Goal: Navigation & Orientation: Find specific page/section

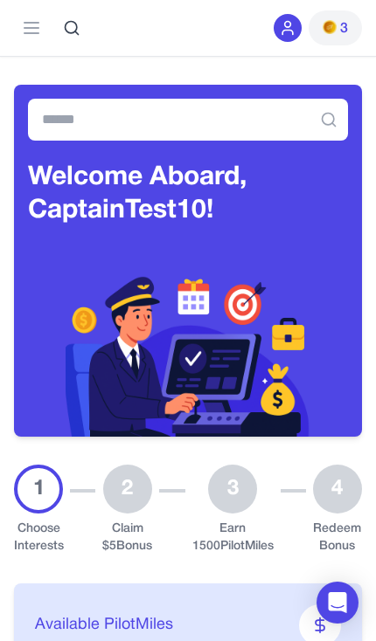
click at [350, 45] on button "3" at bounding box center [334, 27] width 53 height 35
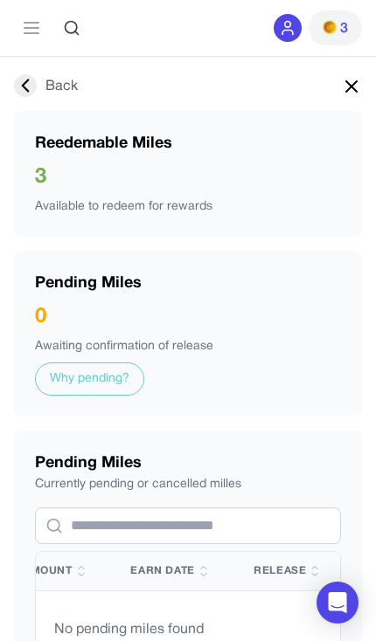
click at [29, 28] on line at bounding box center [31, 28] width 14 height 0
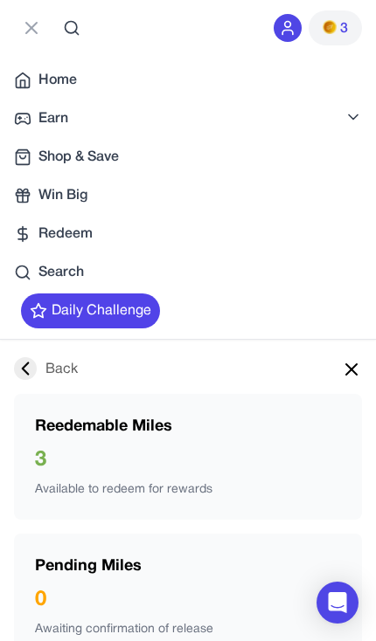
scroll to position [0, 264]
click at [24, 31] on icon at bounding box center [31, 27] width 21 height 21
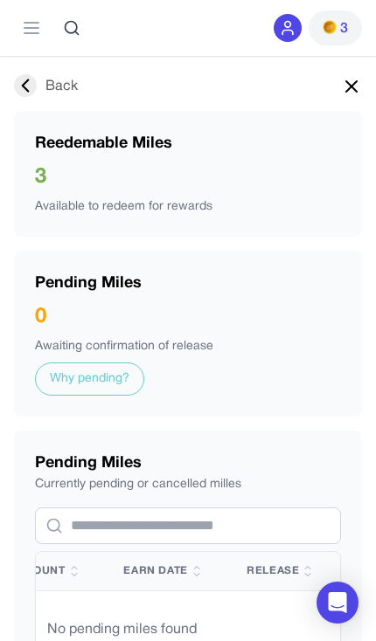
click at [31, 94] on icon at bounding box center [25, 85] width 23 height 23
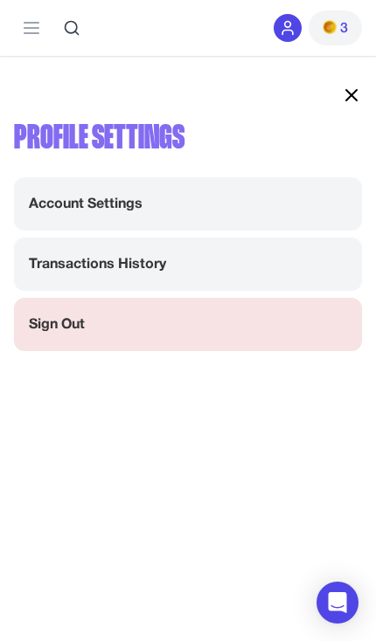
click at [335, 94] on div "Profile Settings Account Settings Transactions History Sign Out" at bounding box center [188, 218] width 348 height 267
click at [337, 106] on div "Profile Settings Account Settings Transactions History Sign Out" at bounding box center [188, 218] width 348 height 267
click at [340, 102] on div "Profile Settings Account Settings Transactions History Sign Out" at bounding box center [188, 218] width 348 height 267
click at [339, 101] on div "Profile Settings Account Settings Transactions History Sign Out" at bounding box center [188, 218] width 348 height 267
click at [346, 103] on icon at bounding box center [351, 95] width 21 height 21
